Goal: Transaction & Acquisition: Purchase product/service

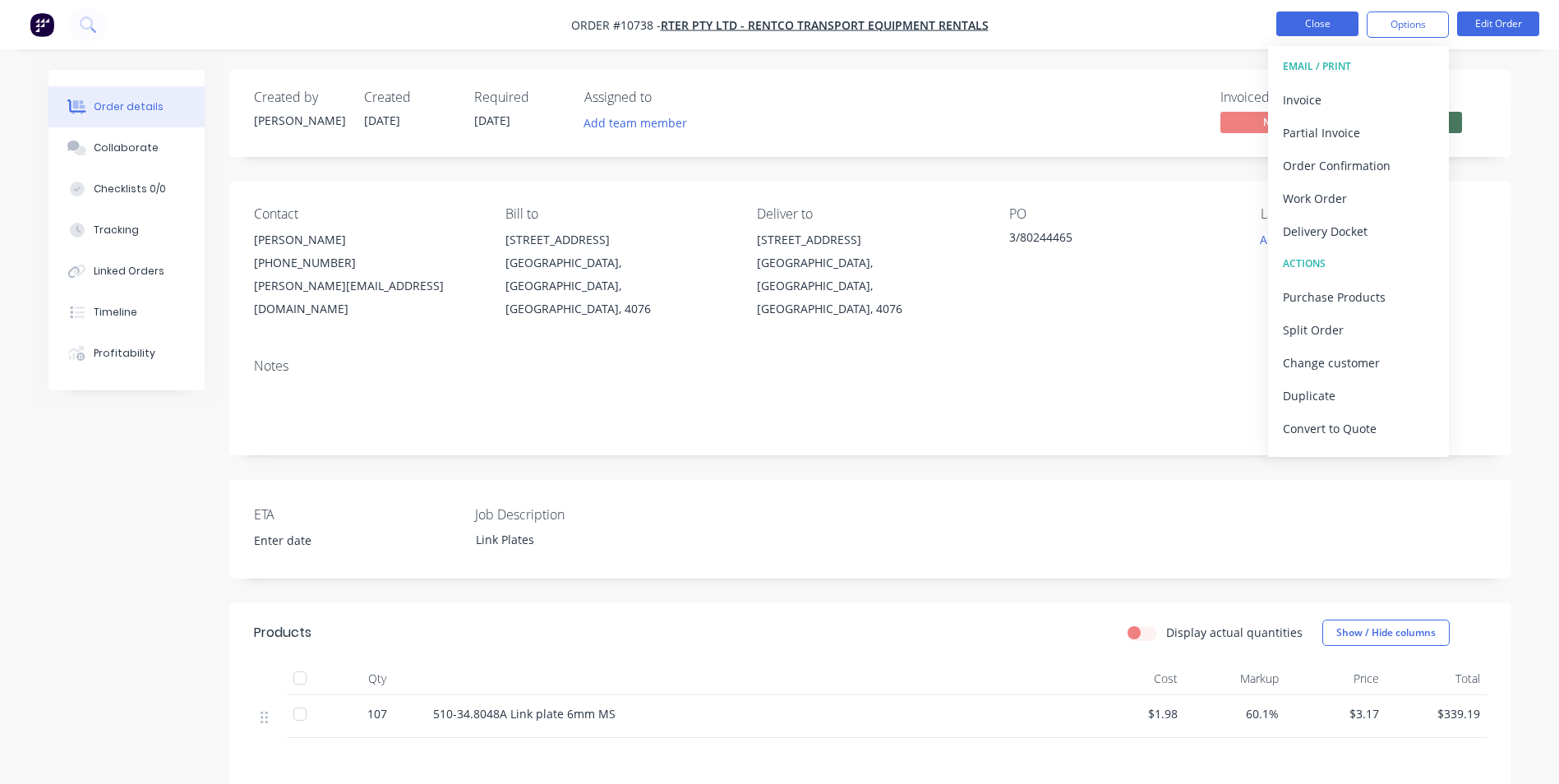
click at [1319, 23] on button "Close" at bounding box center [1317, 23] width 82 height 24
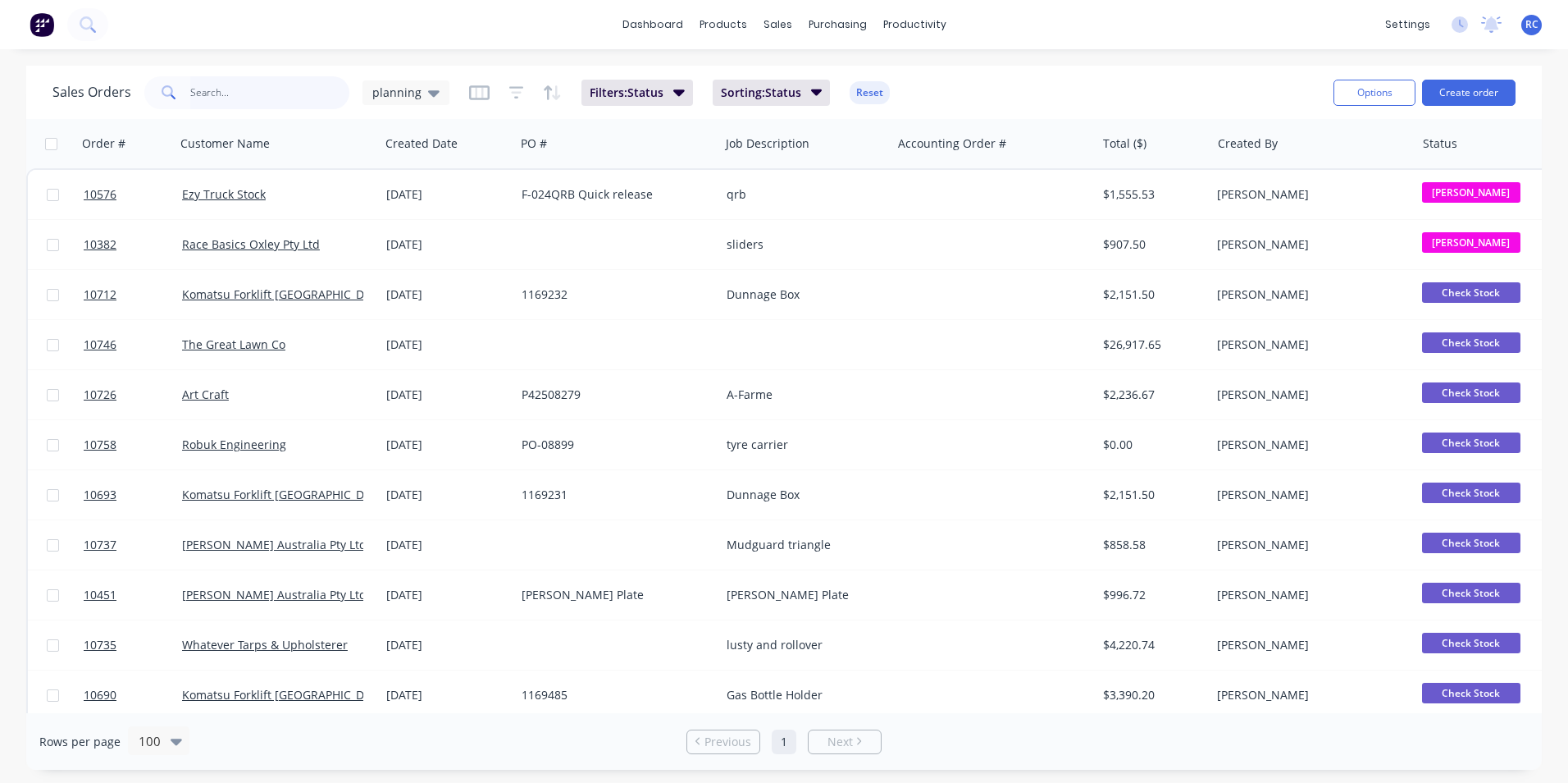
click at [245, 101] on input "text" at bounding box center [270, 92] width 160 height 33
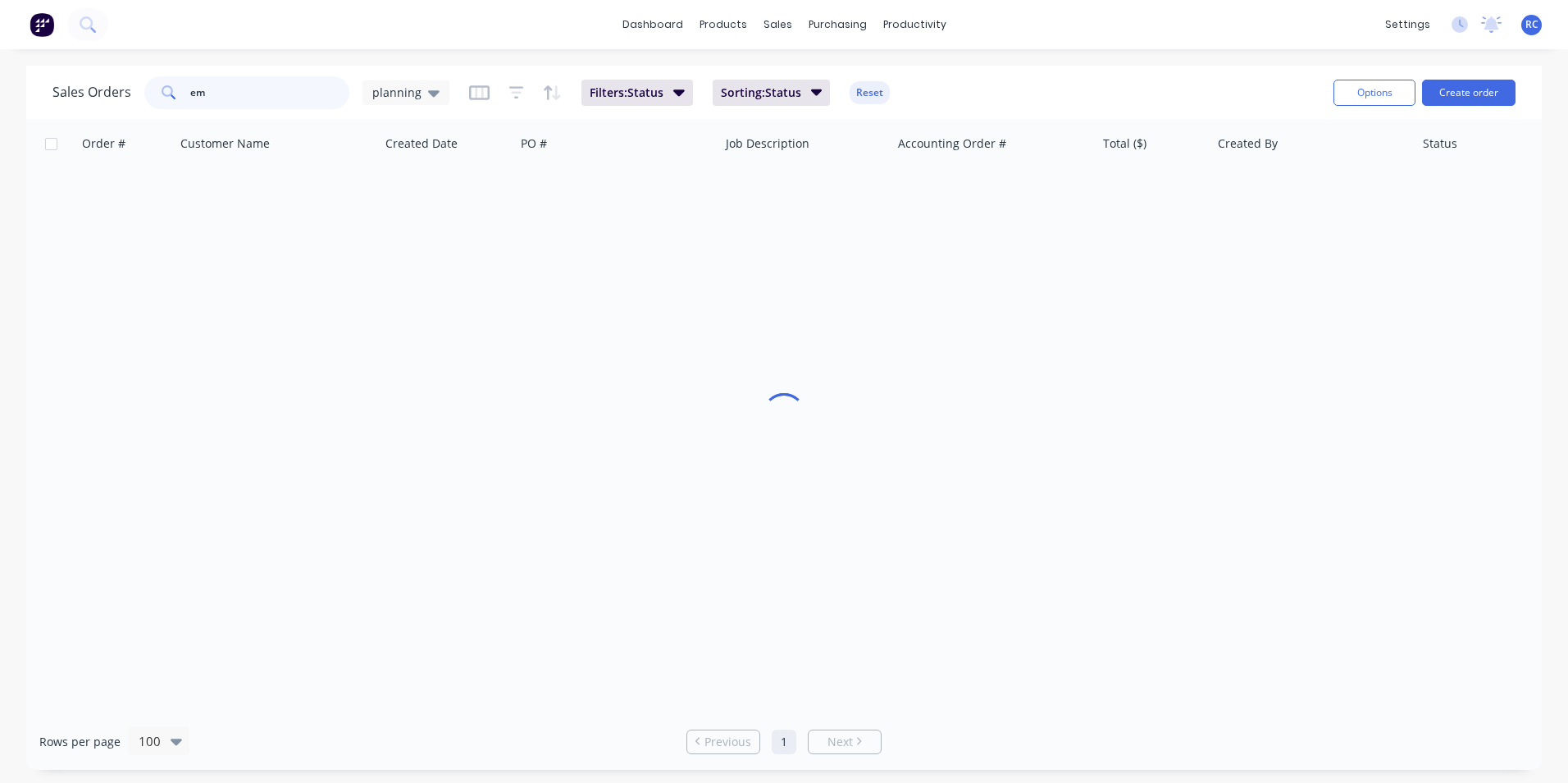
type input "e"
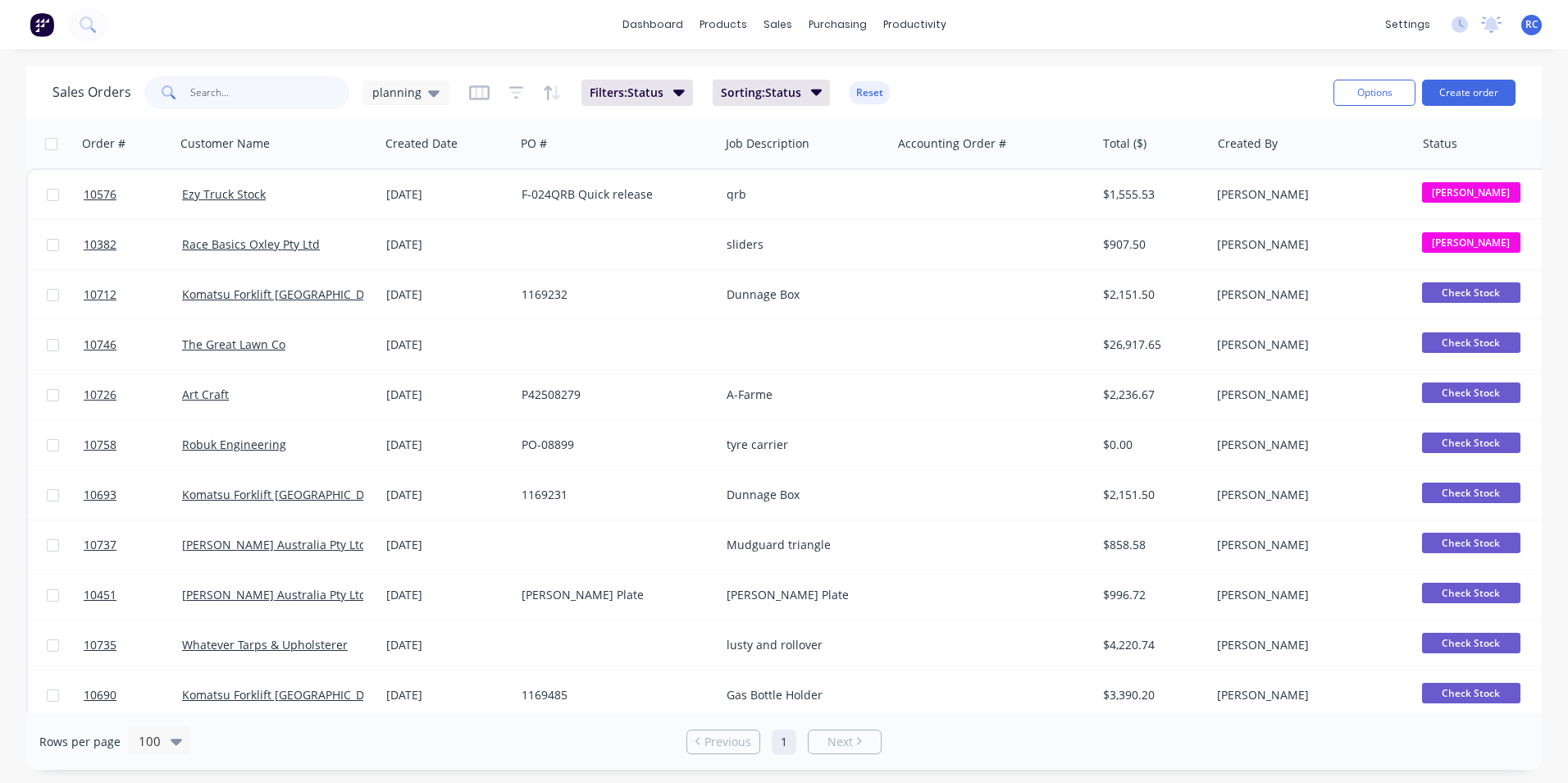
click at [230, 99] on input "text" at bounding box center [270, 92] width 160 height 33
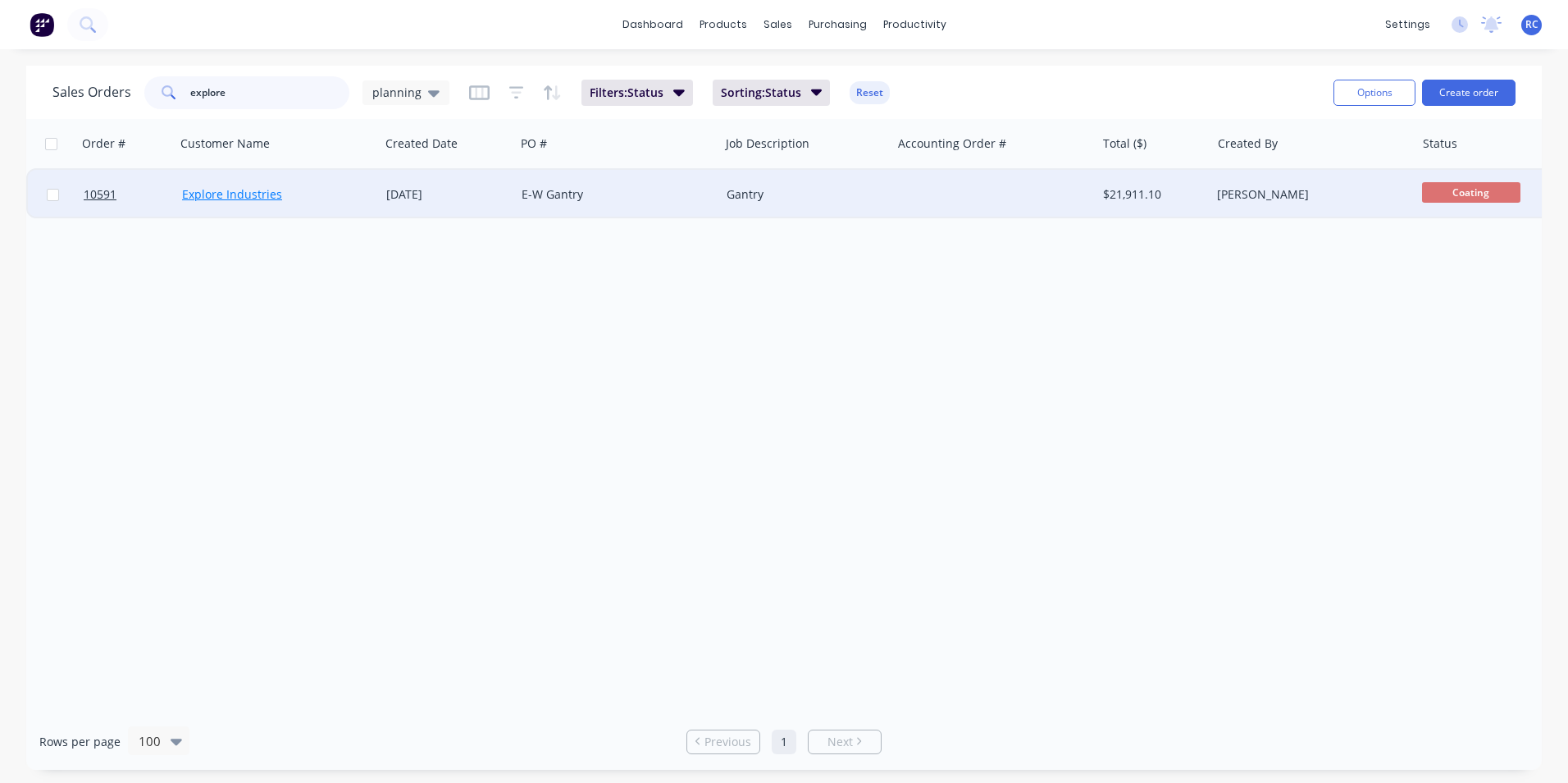
type input "explore"
click at [196, 197] on link "Explore Industries" at bounding box center [232, 193] width 100 height 15
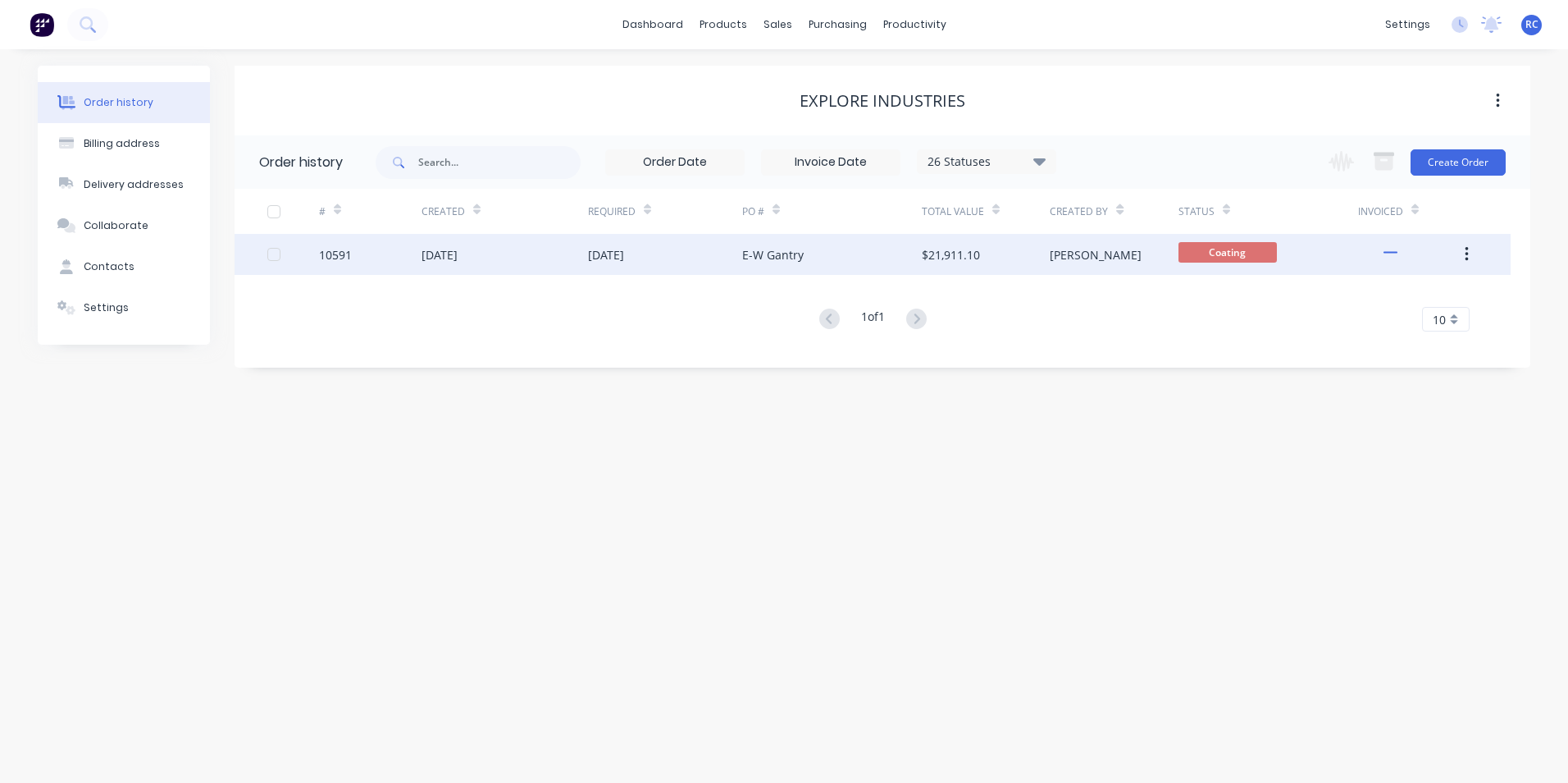
click at [574, 270] on div "[DATE]" at bounding box center [504, 254] width 166 height 41
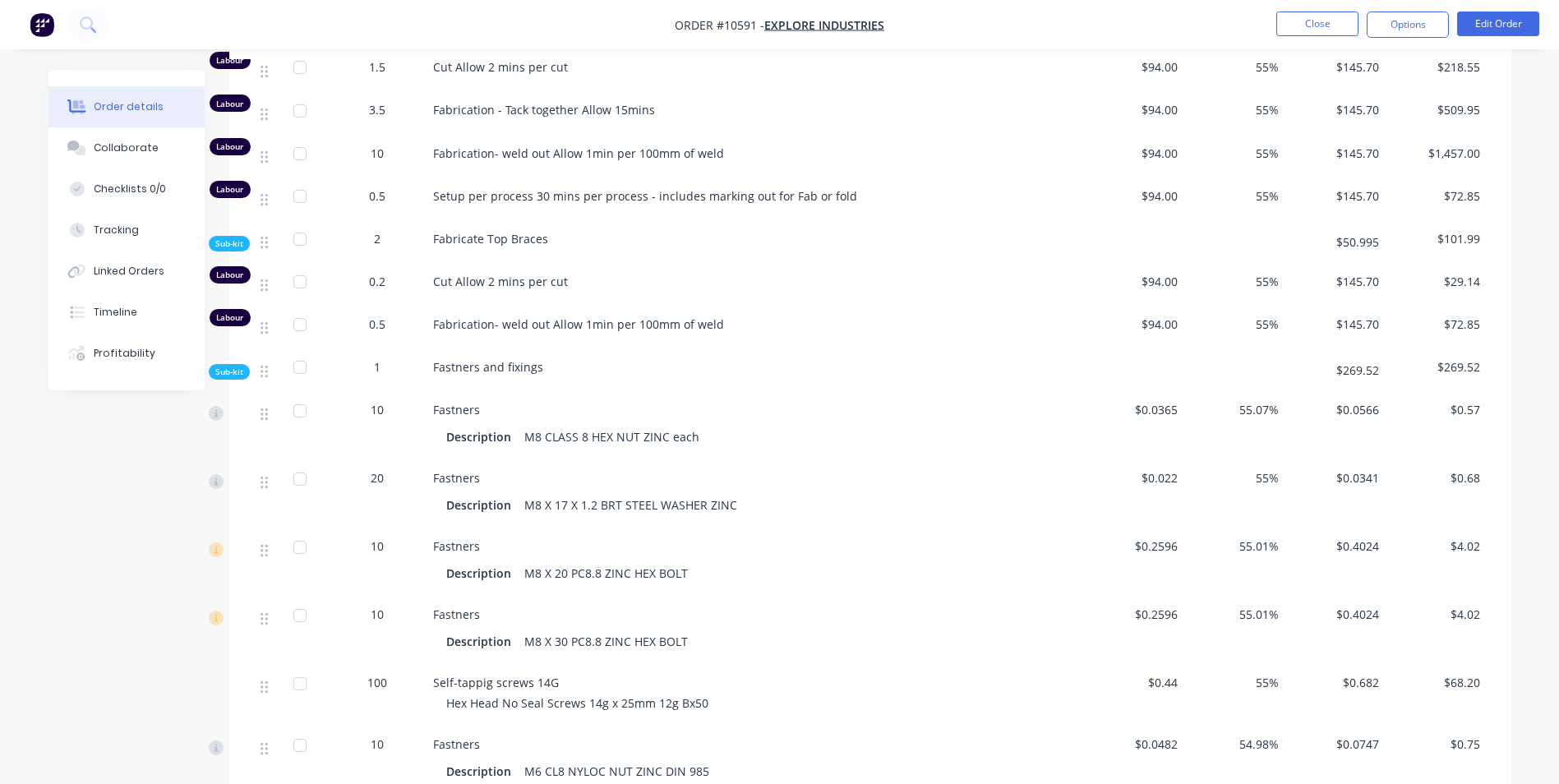
scroll to position [1889, 0]
click at [1438, 22] on button "Options" at bounding box center [1407, 24] width 82 height 26
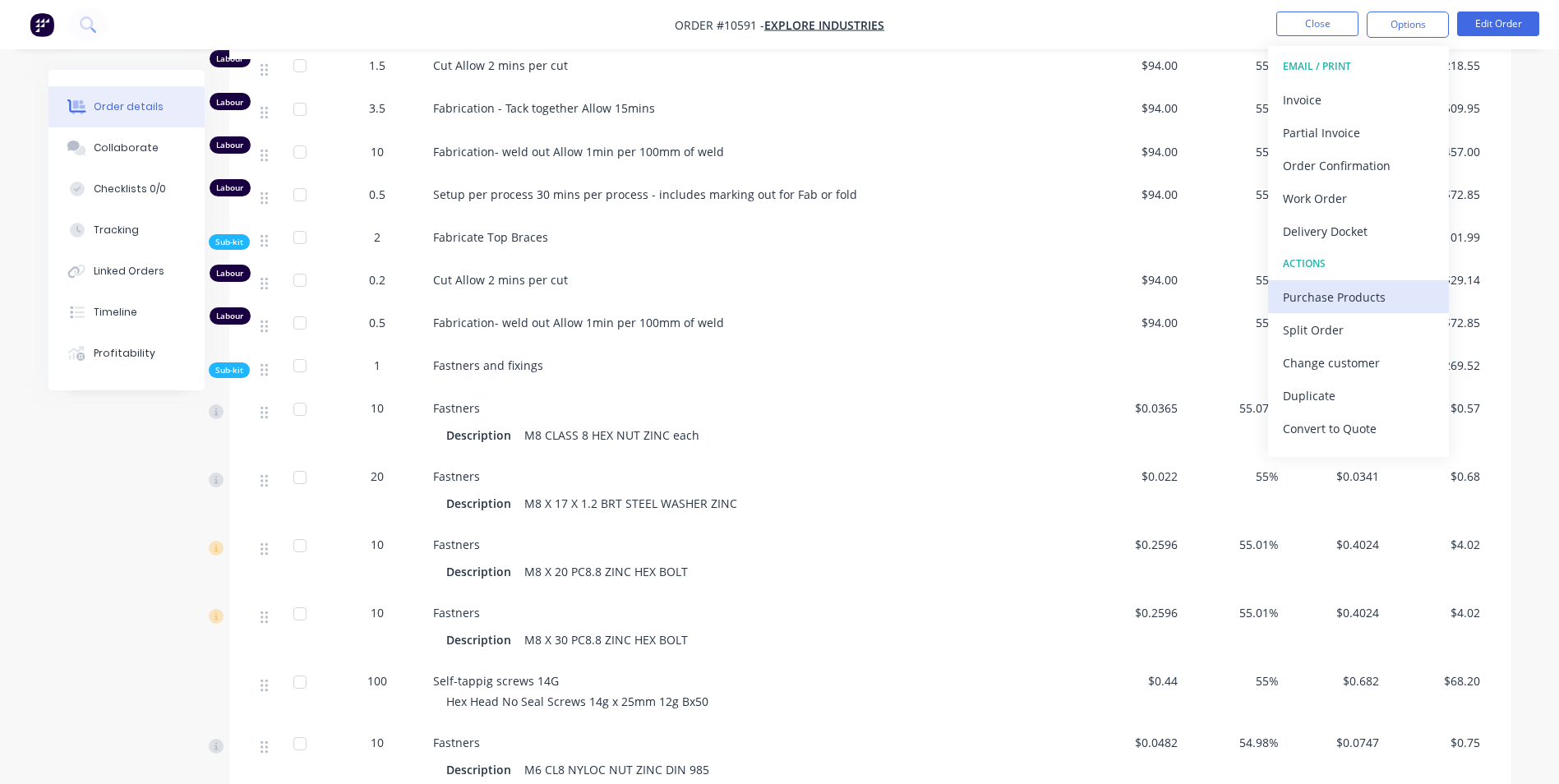
click at [1341, 292] on div "Purchase Products" at bounding box center [1358, 297] width 151 height 23
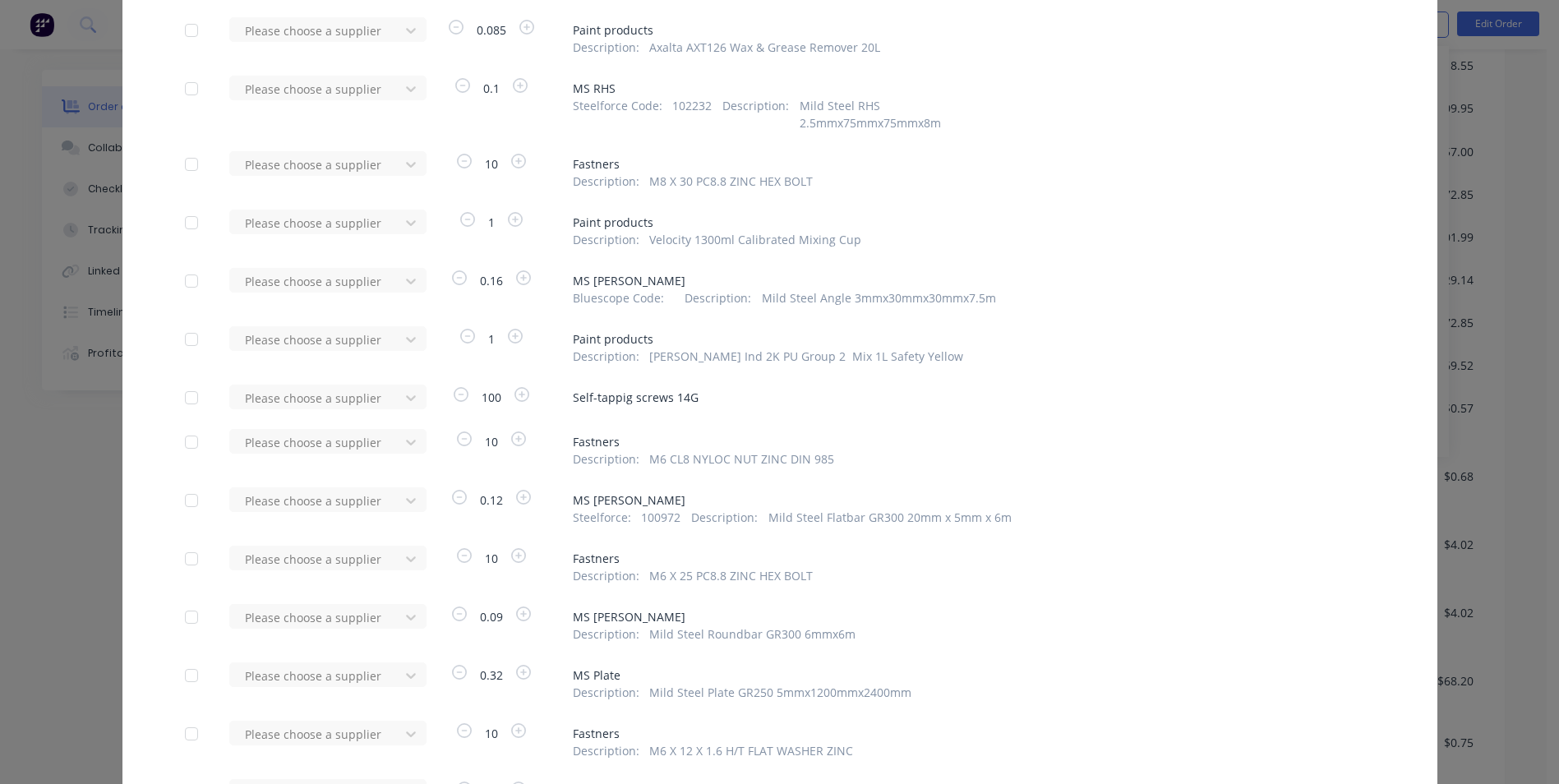
scroll to position [904, 0]
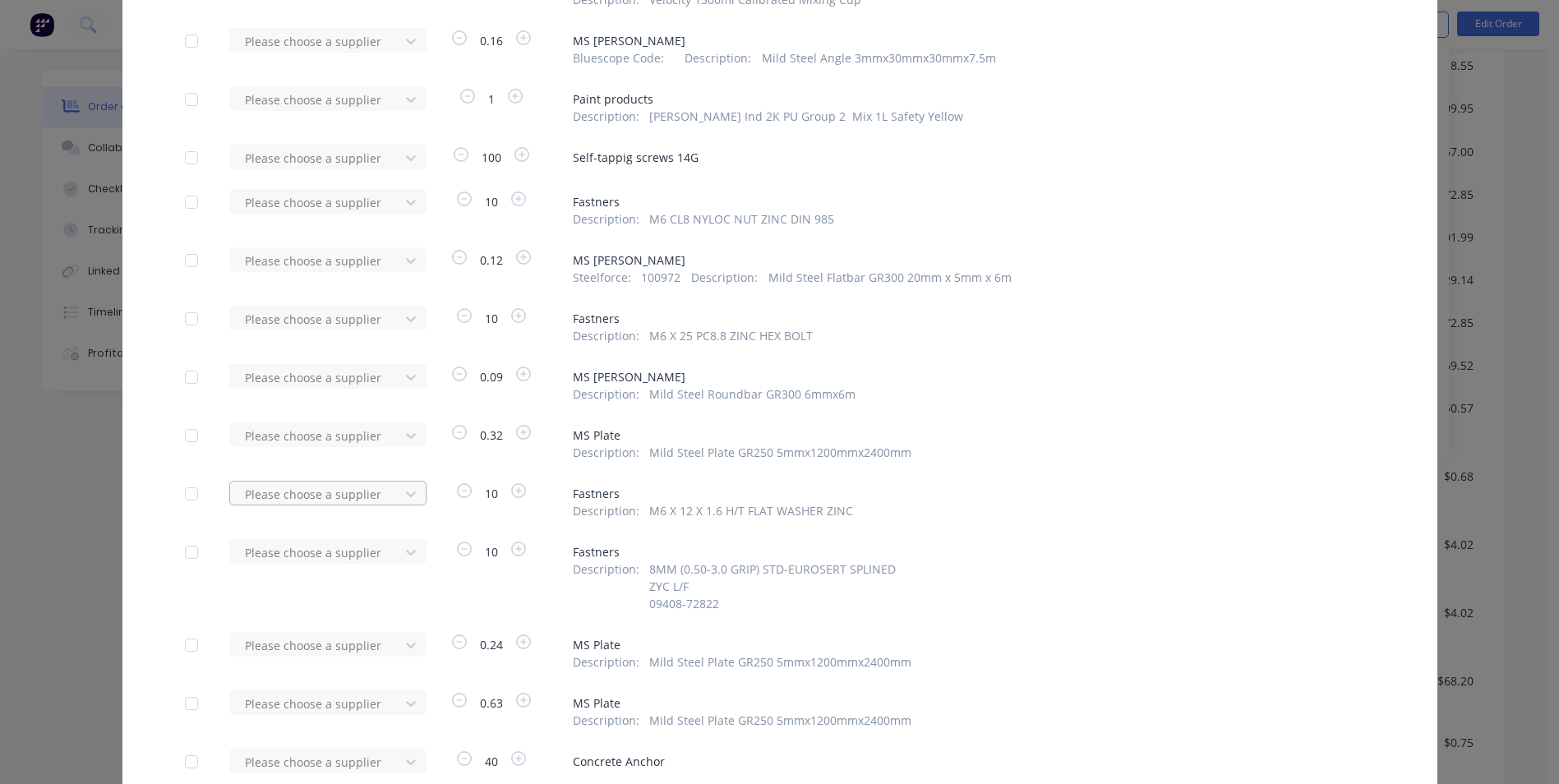
click at [291, 497] on div at bounding box center [317, 494] width 148 height 21
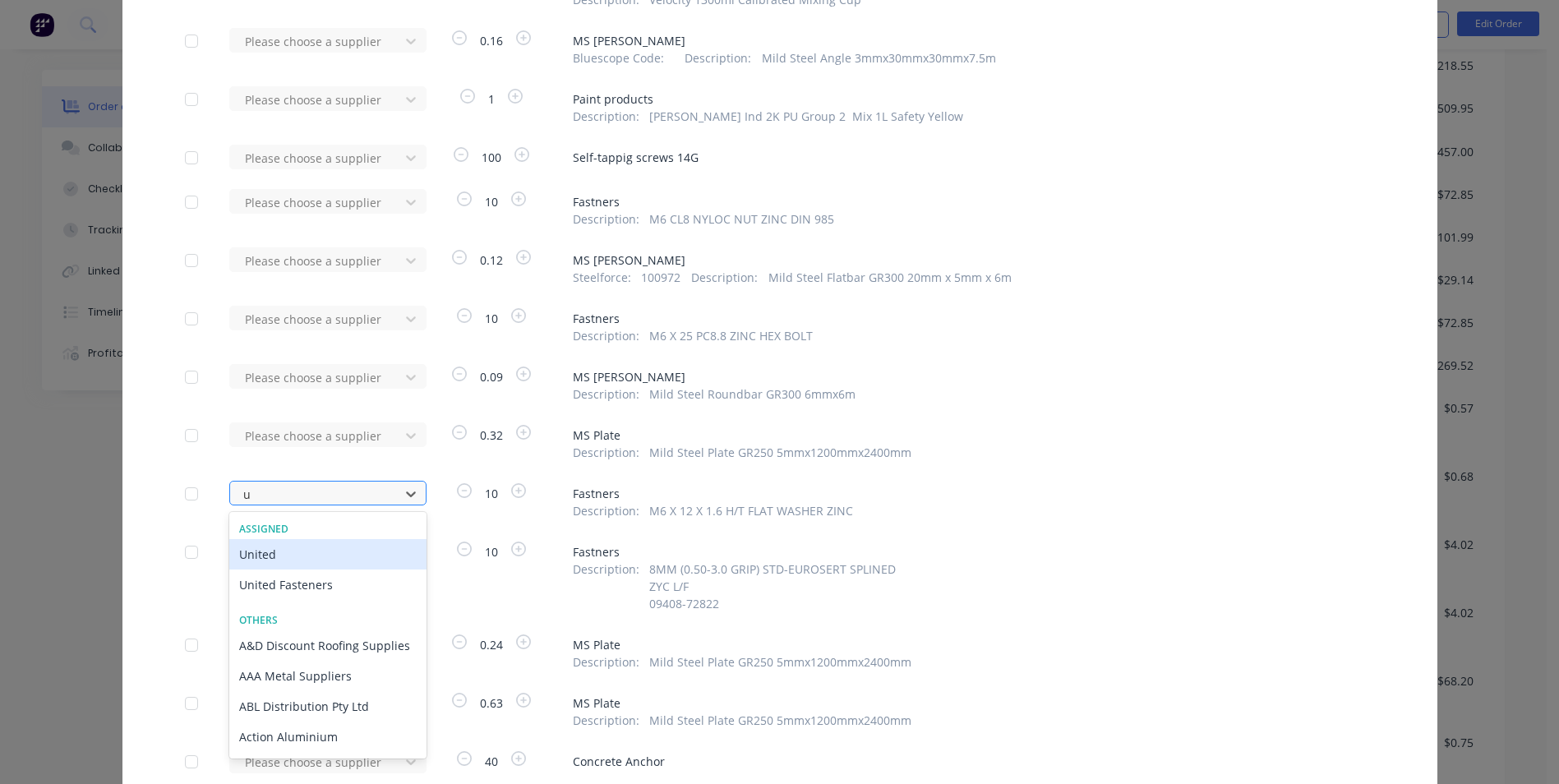
type input "un"
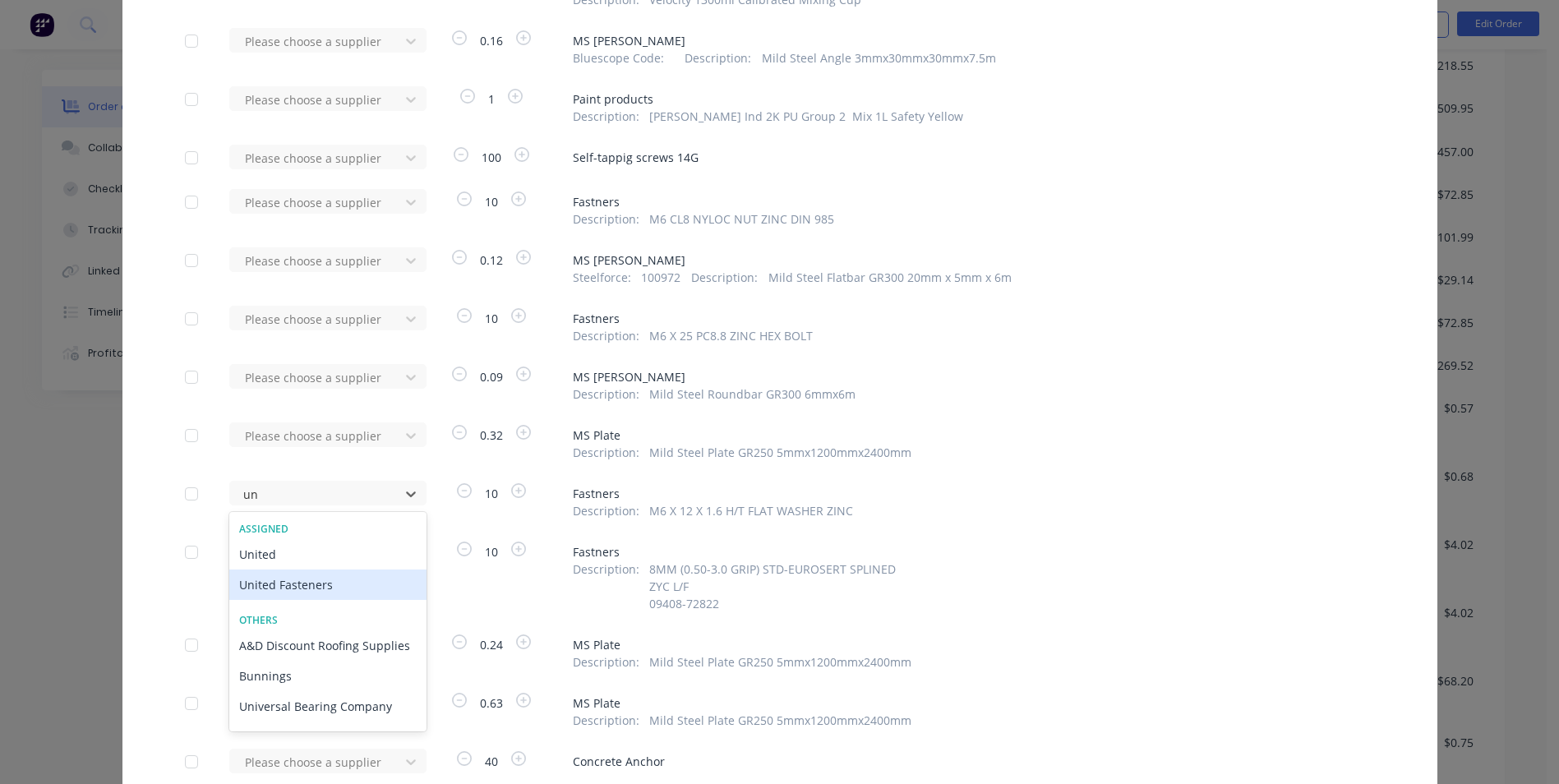
click at [278, 584] on div "United Fasteners" at bounding box center [327, 584] width 197 height 31
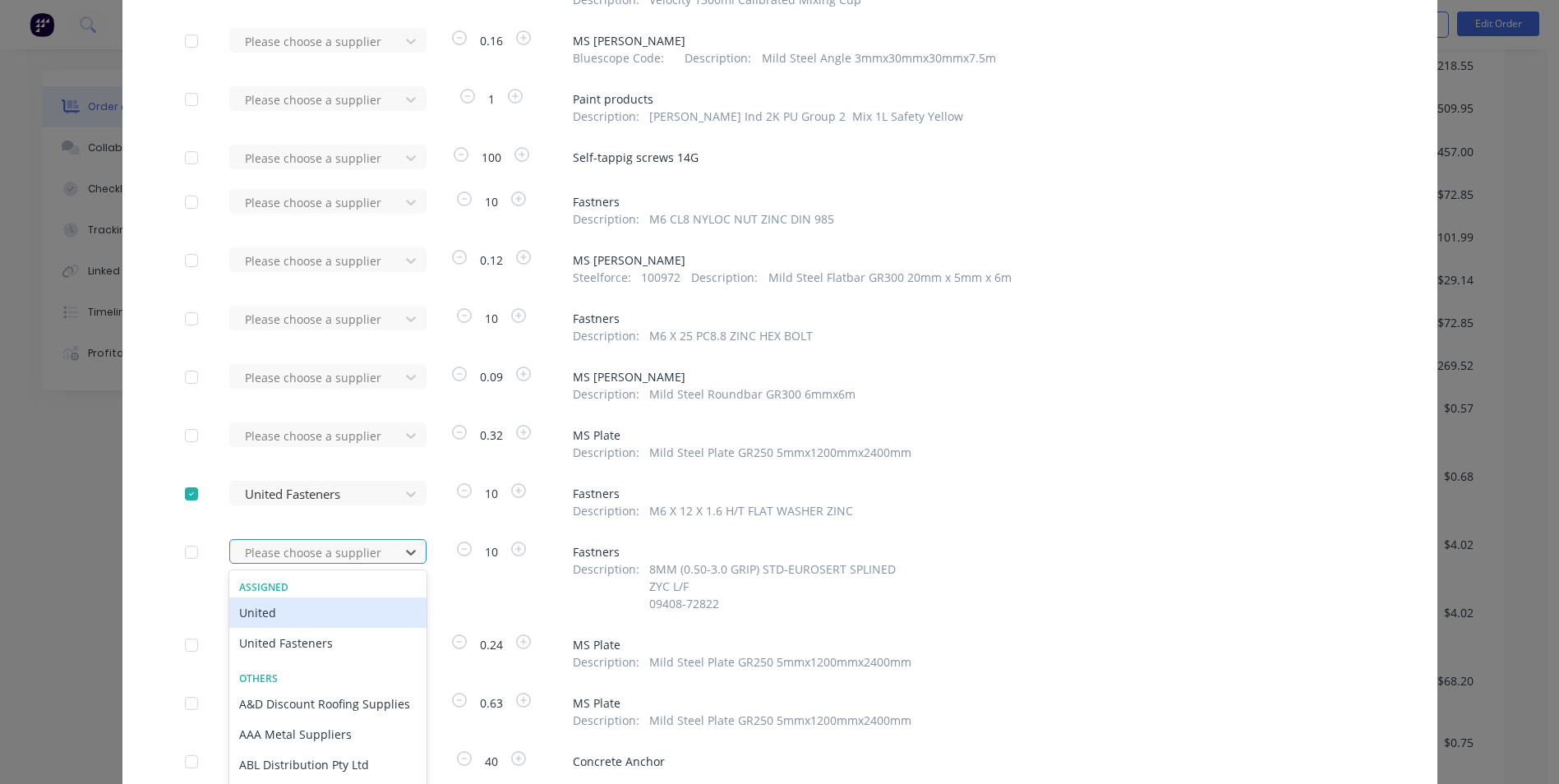
scroll to position [943, 0]
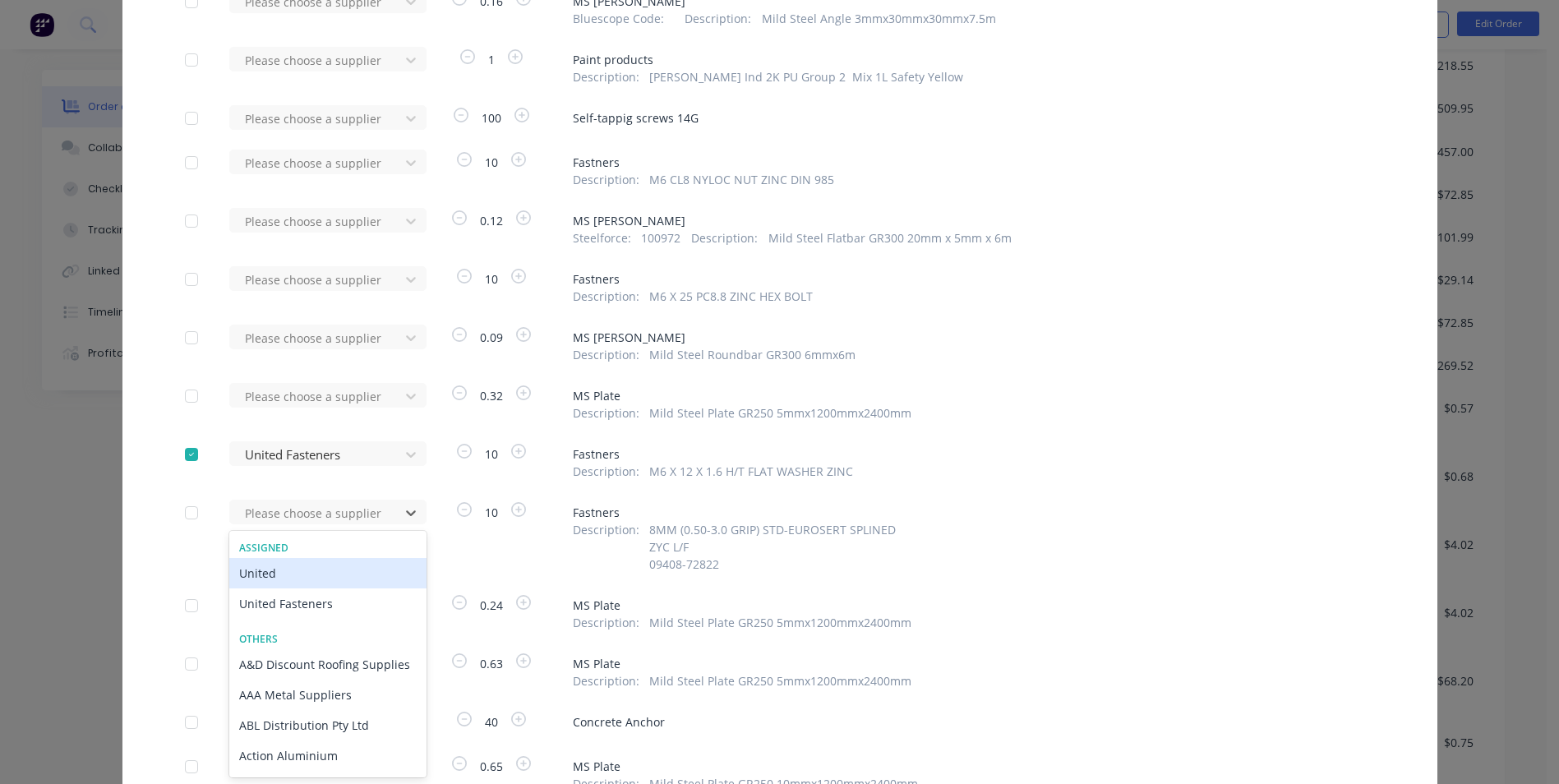
drag, startPoint x: 269, startPoint y: 547, endPoint x: 265, endPoint y: 557, distance: 10.8
click at [268, 524] on div "107 results available. Use Up and Down to choose options, press Enter to select…" at bounding box center [319, 511] width 181 height 24
click at [282, 602] on div "United Fasteners" at bounding box center [327, 603] width 197 height 31
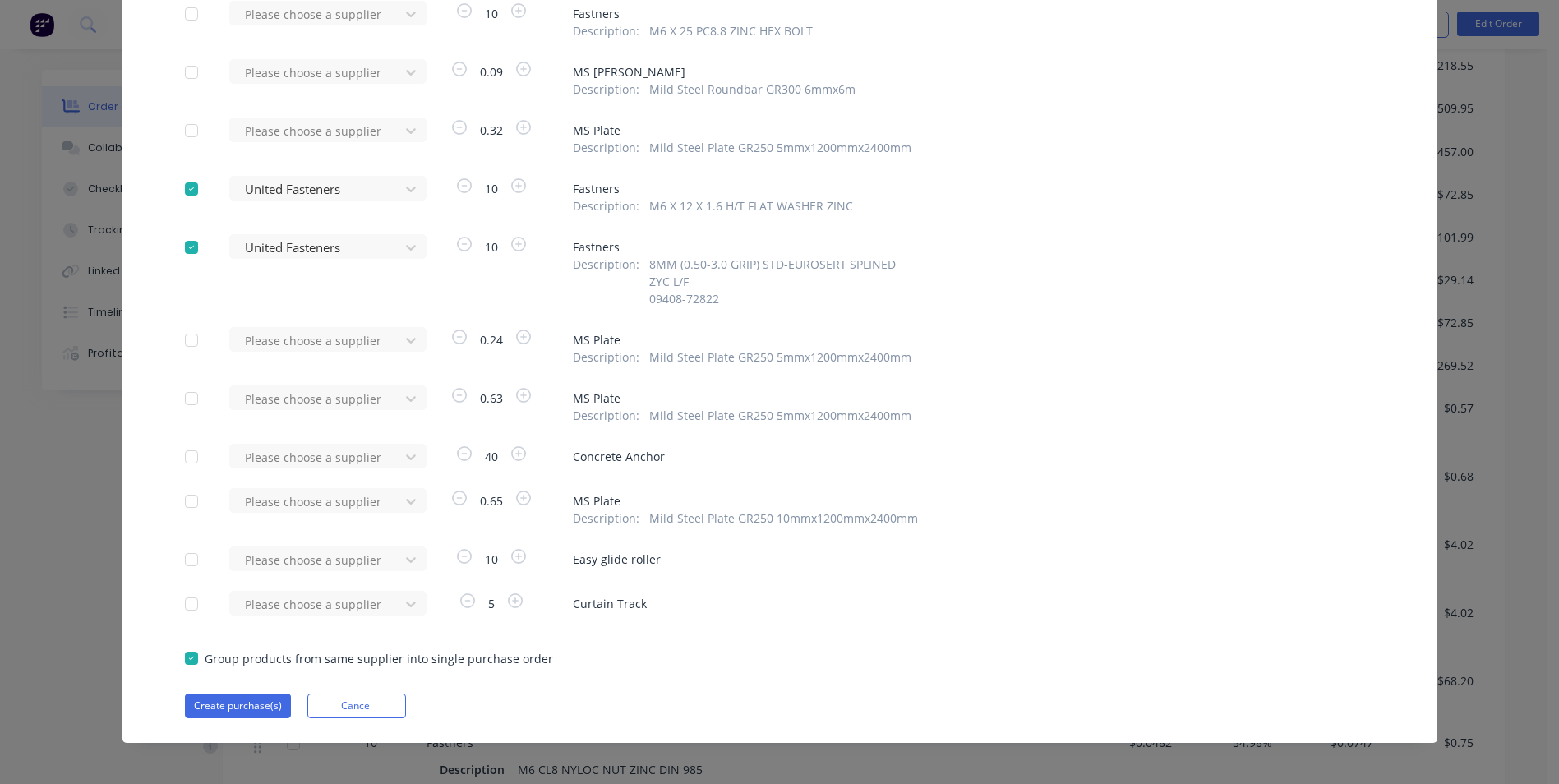
scroll to position [1215, 0]
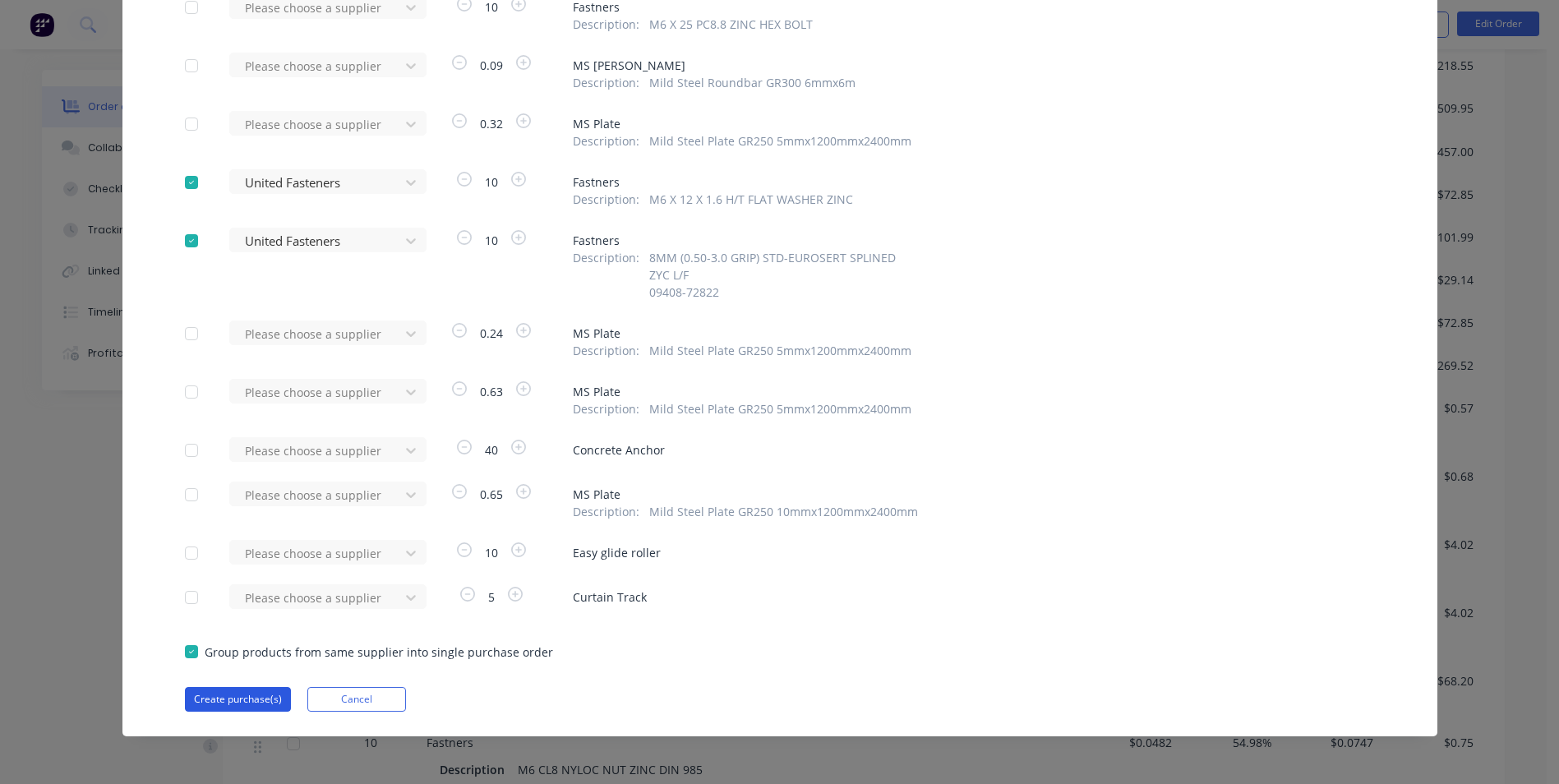
click at [253, 707] on button "Create purchase(s)" at bounding box center [238, 699] width 106 height 24
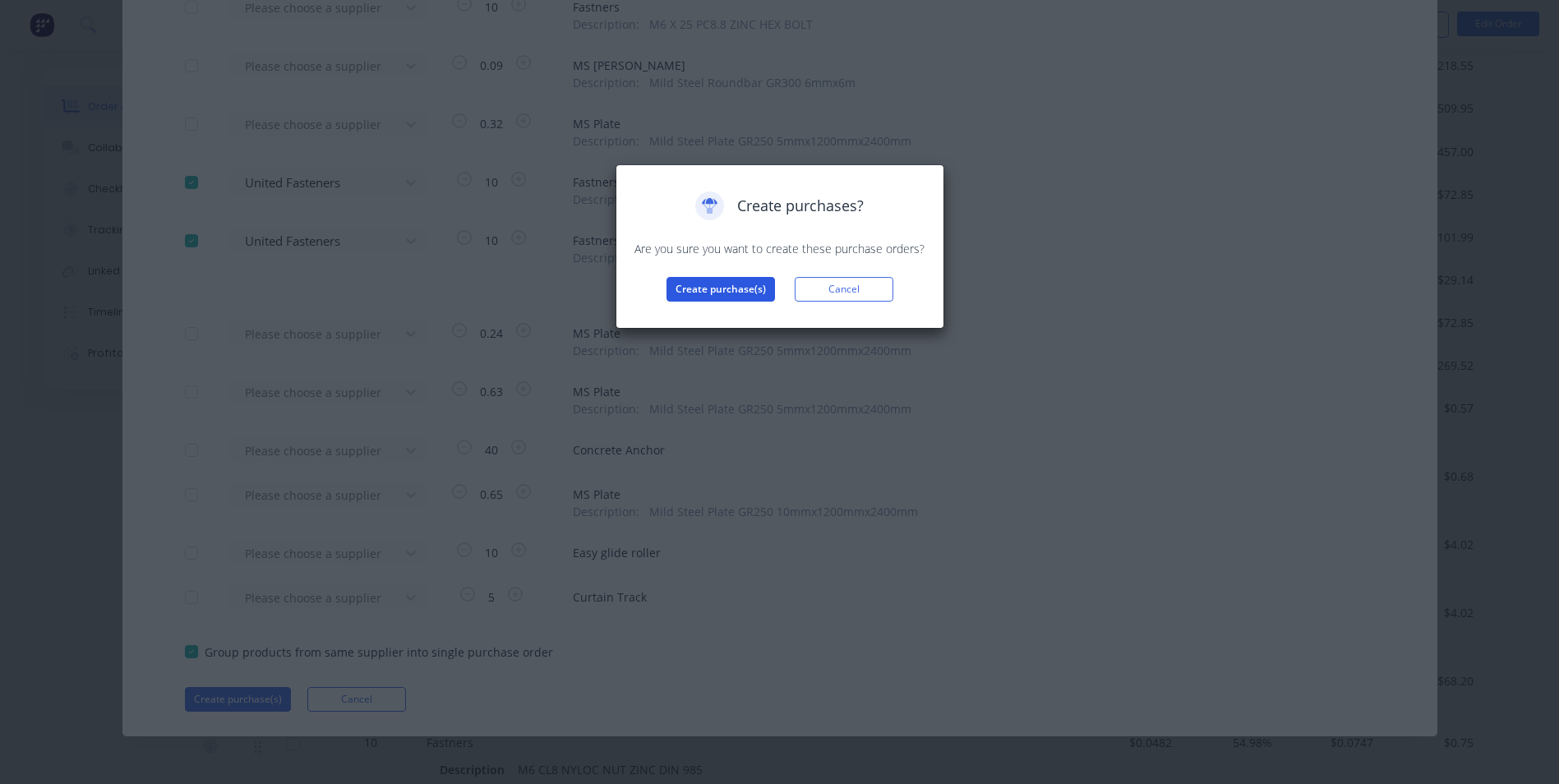
click at [733, 288] on button "Create purchase(s)" at bounding box center [721, 289] width 109 height 24
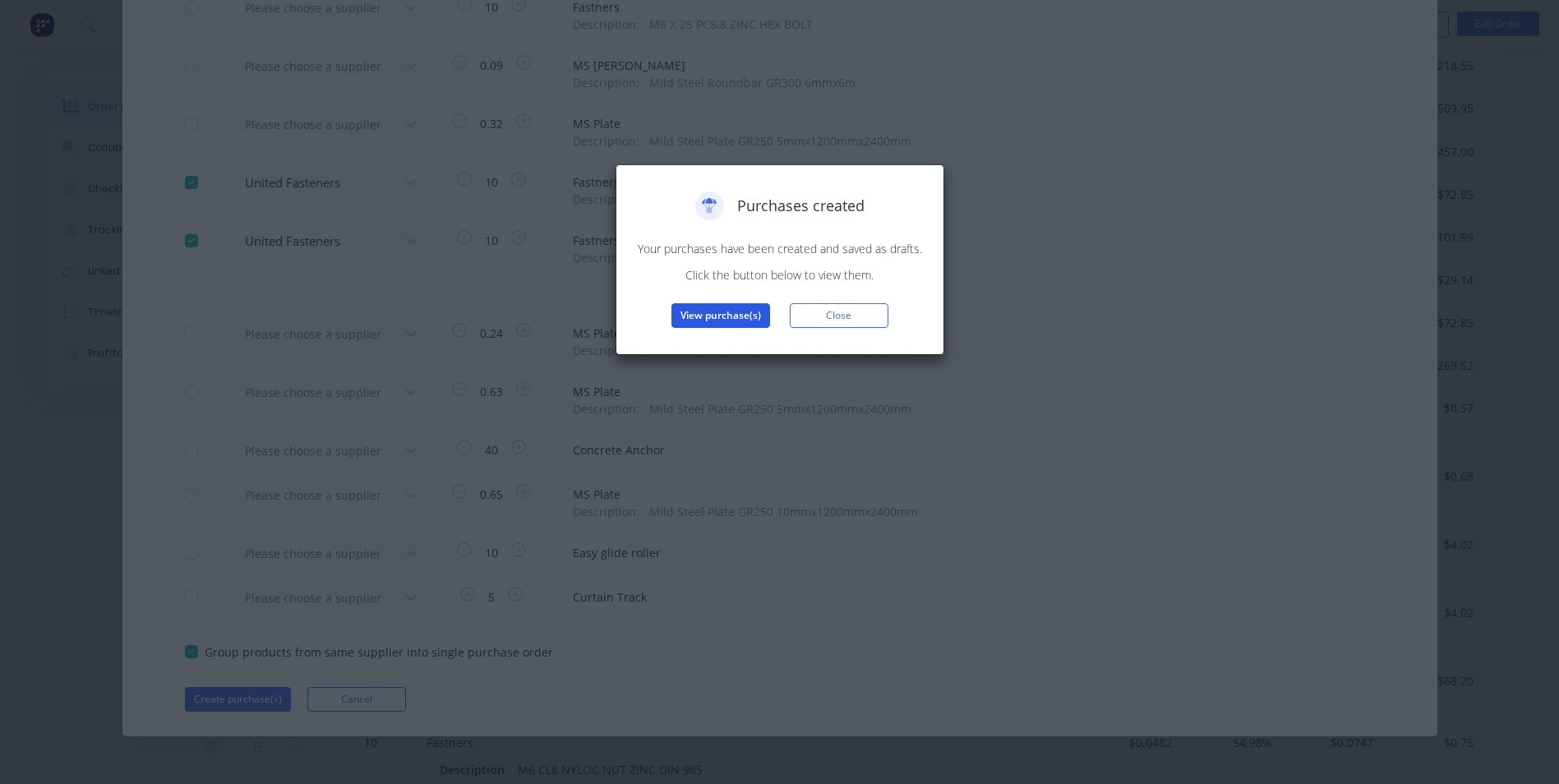
click at [752, 312] on button "View purchase(s)" at bounding box center [721, 315] width 99 height 24
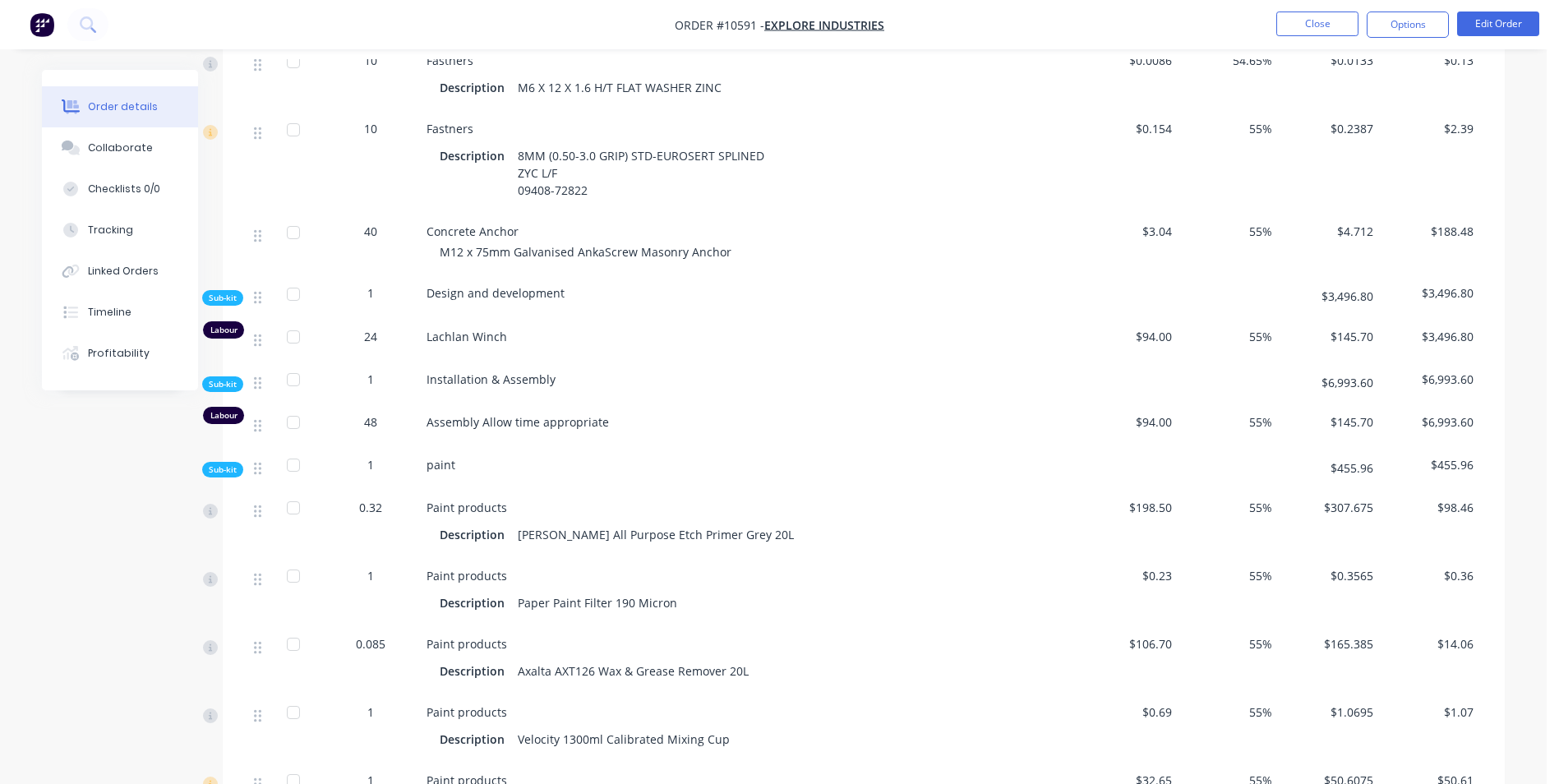
scroll to position [2711, 0]
drag, startPoint x: 1151, startPoint y: 95, endPoint x: 908, endPoint y: 6, distance: 258.8
click at [1147, 117] on span "$0.154" at bounding box center [1128, 125] width 88 height 17
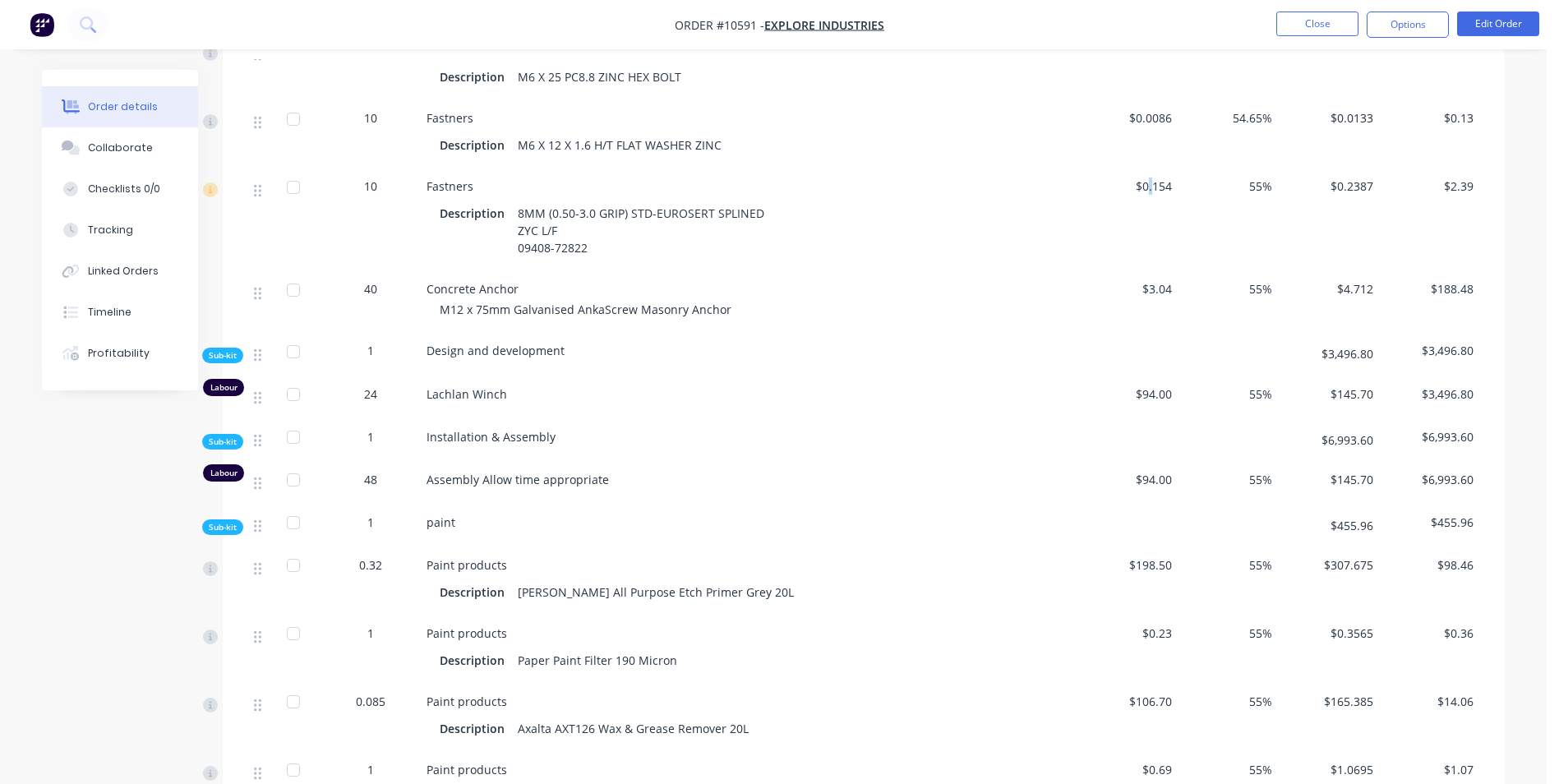
scroll to position [2546, 0]
